Goal: Navigation & Orientation: Find specific page/section

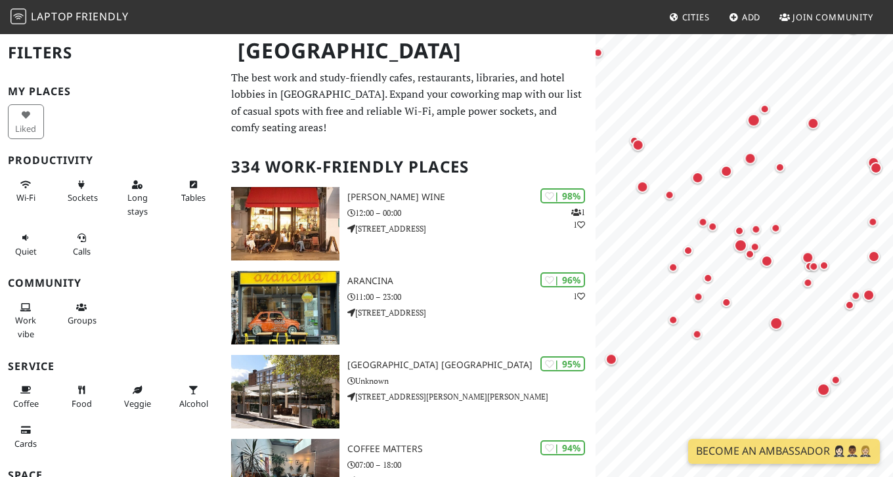
drag, startPoint x: 699, startPoint y: 231, endPoint x: 775, endPoint y: 234, distance: 75.6
click at [764, 234] on div "Map marker" at bounding box center [756, 229] width 16 height 16
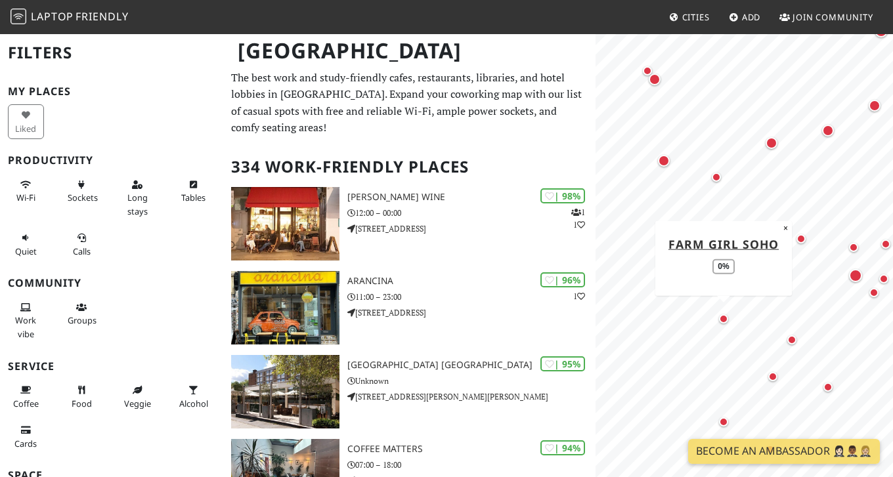
click at [723, 313] on div "Map marker" at bounding box center [724, 319] width 16 height 16
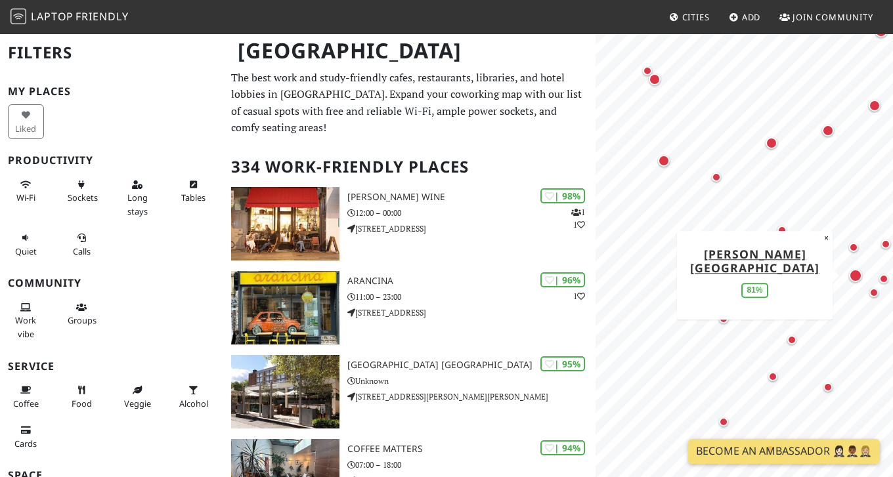
click at [859, 278] on div "Map marker" at bounding box center [855, 275] width 13 height 13
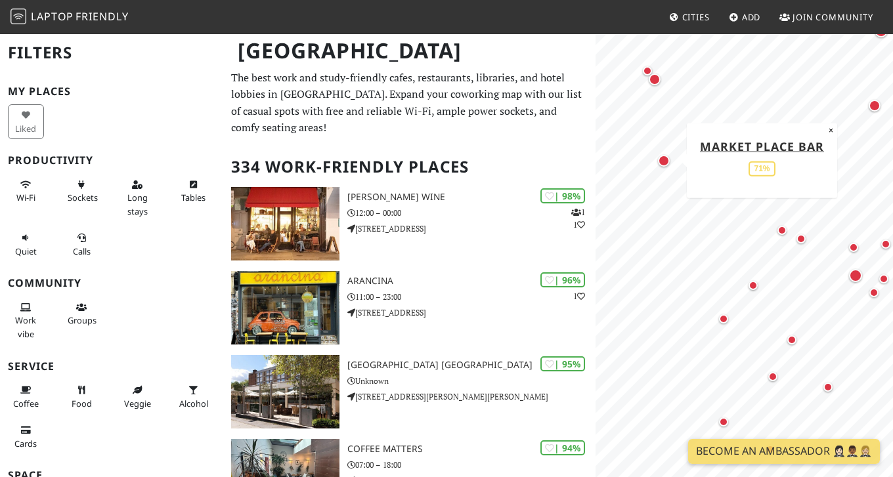
click at [665, 162] on div "Map marker" at bounding box center [664, 161] width 12 height 12
